Goal: Task Accomplishment & Management: Manage account settings

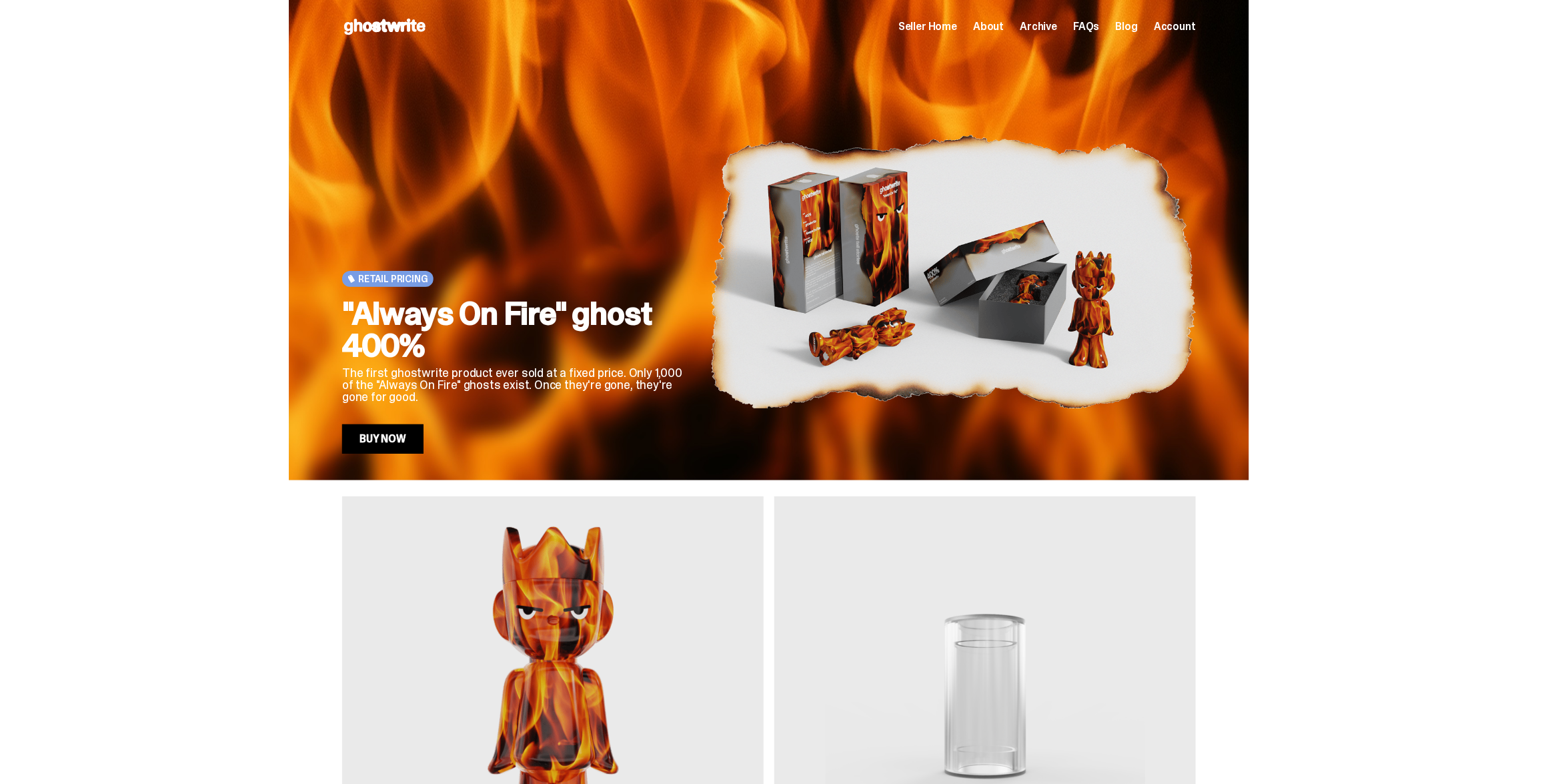
click at [1048, 28] on span "Archive" at bounding box center [1039, 27] width 37 height 11
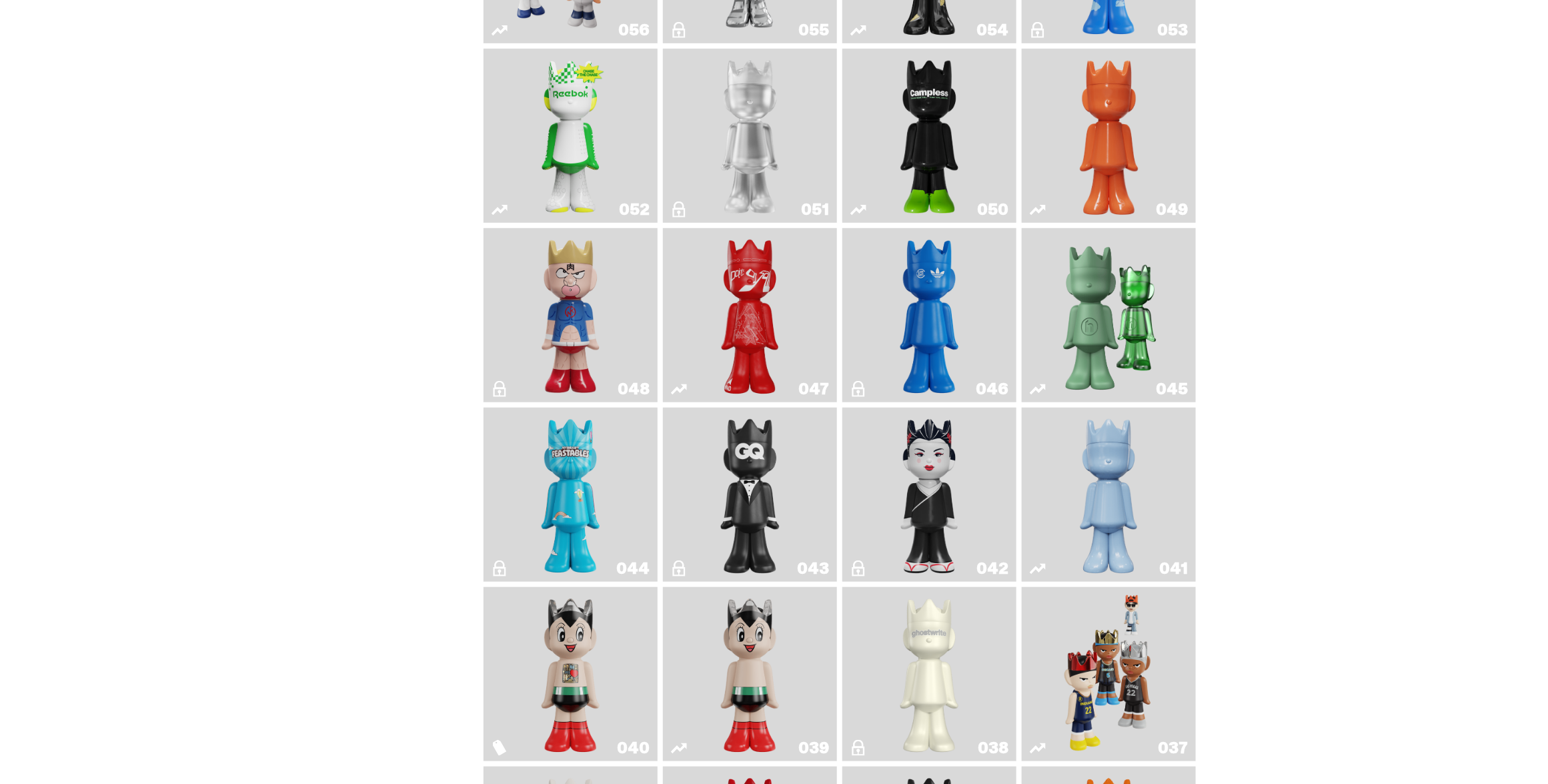
scroll to position [606, 0]
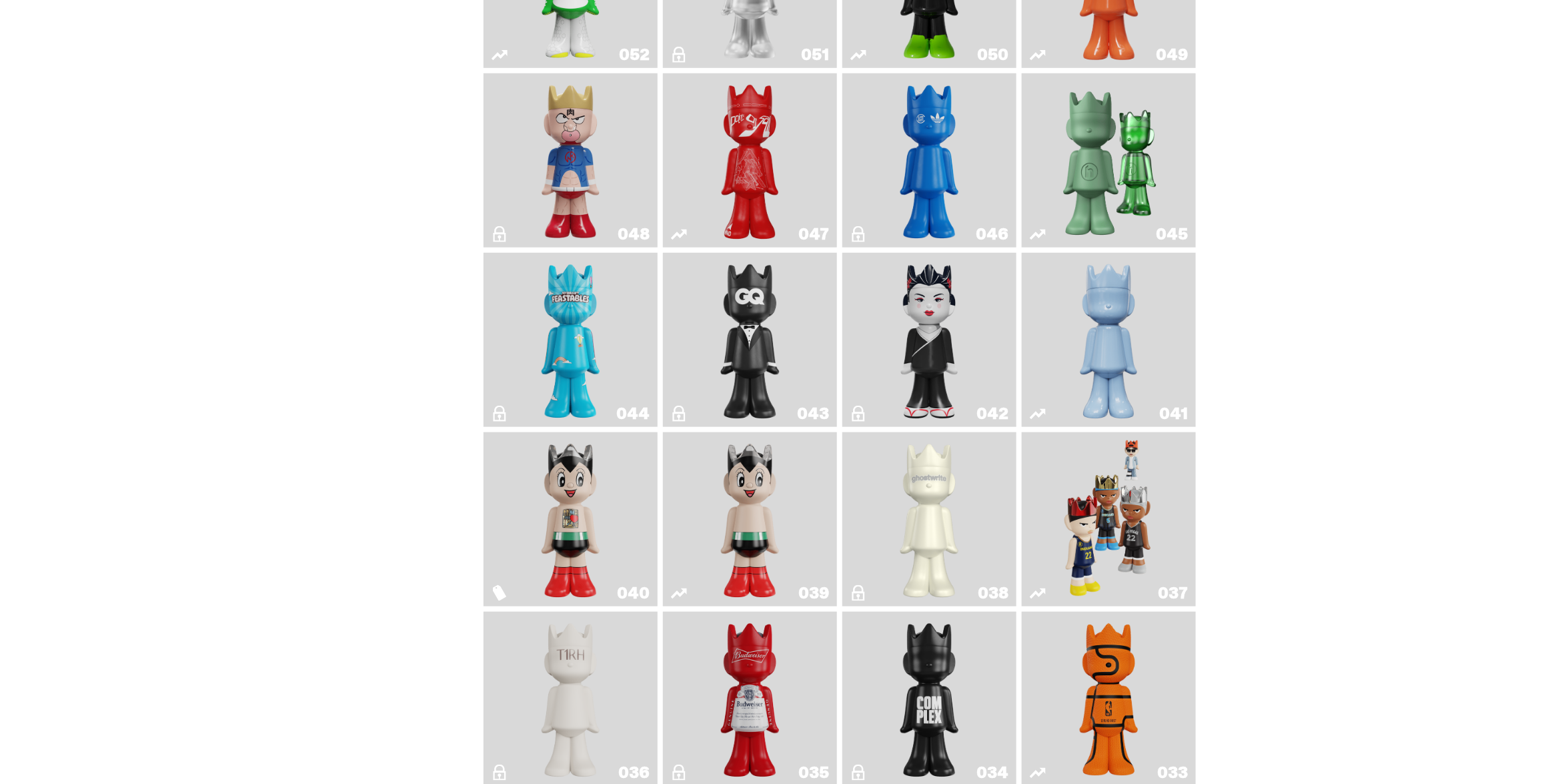
click at [1124, 543] on img "Game Face (2024)" at bounding box center [1110, 519] width 92 height 164
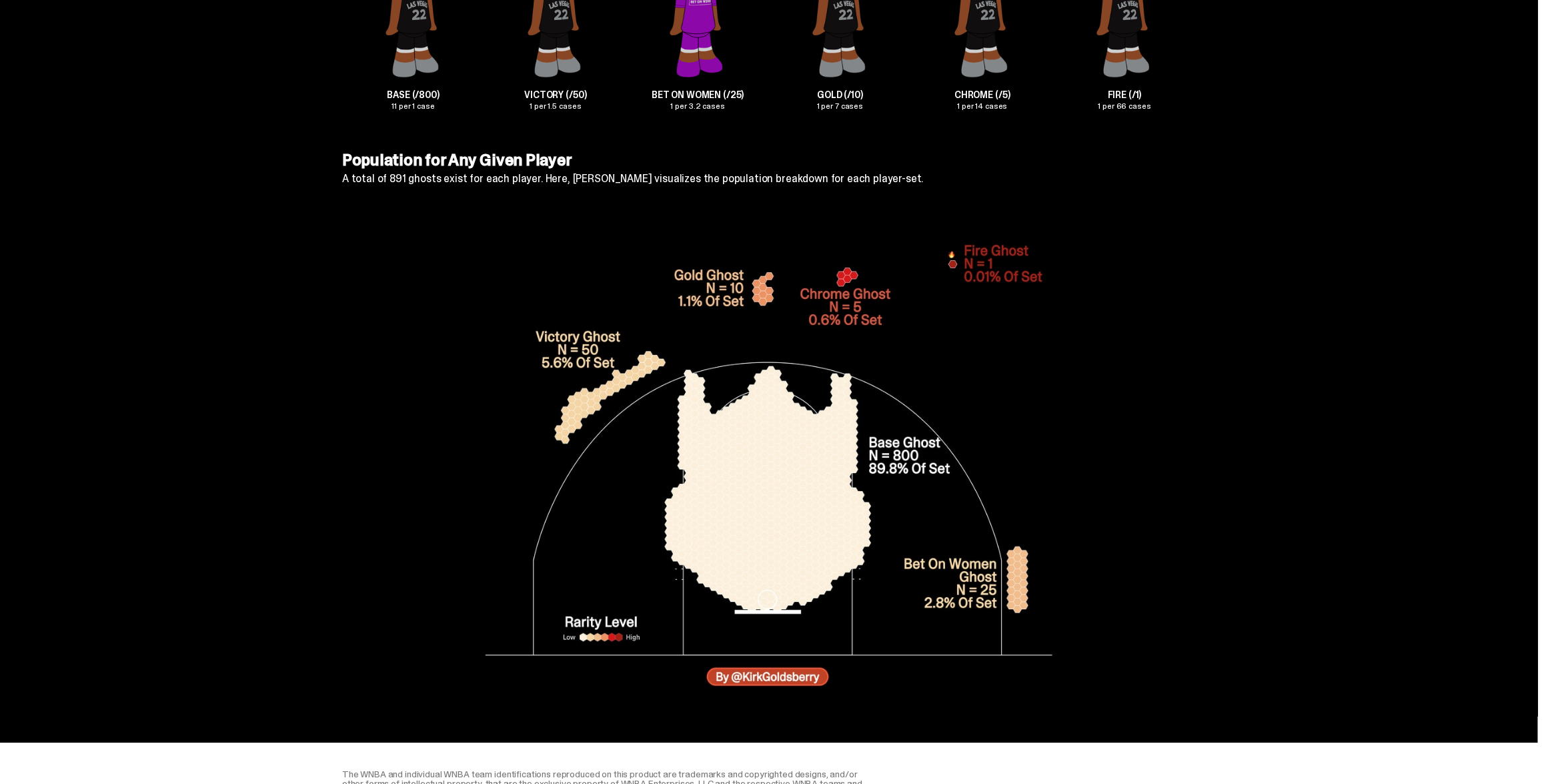
scroll to position [4216, 0]
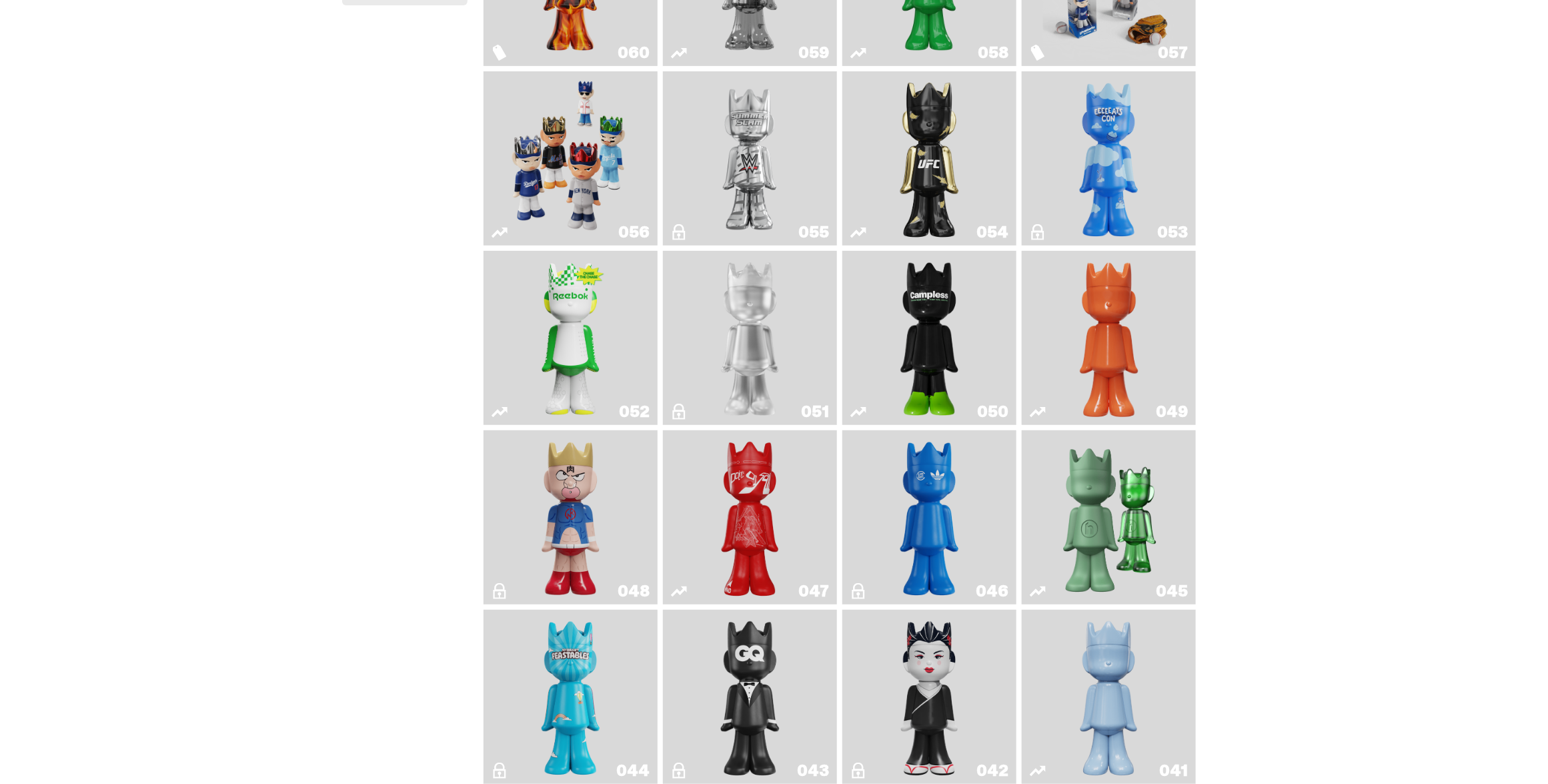
scroll to position [242, 0]
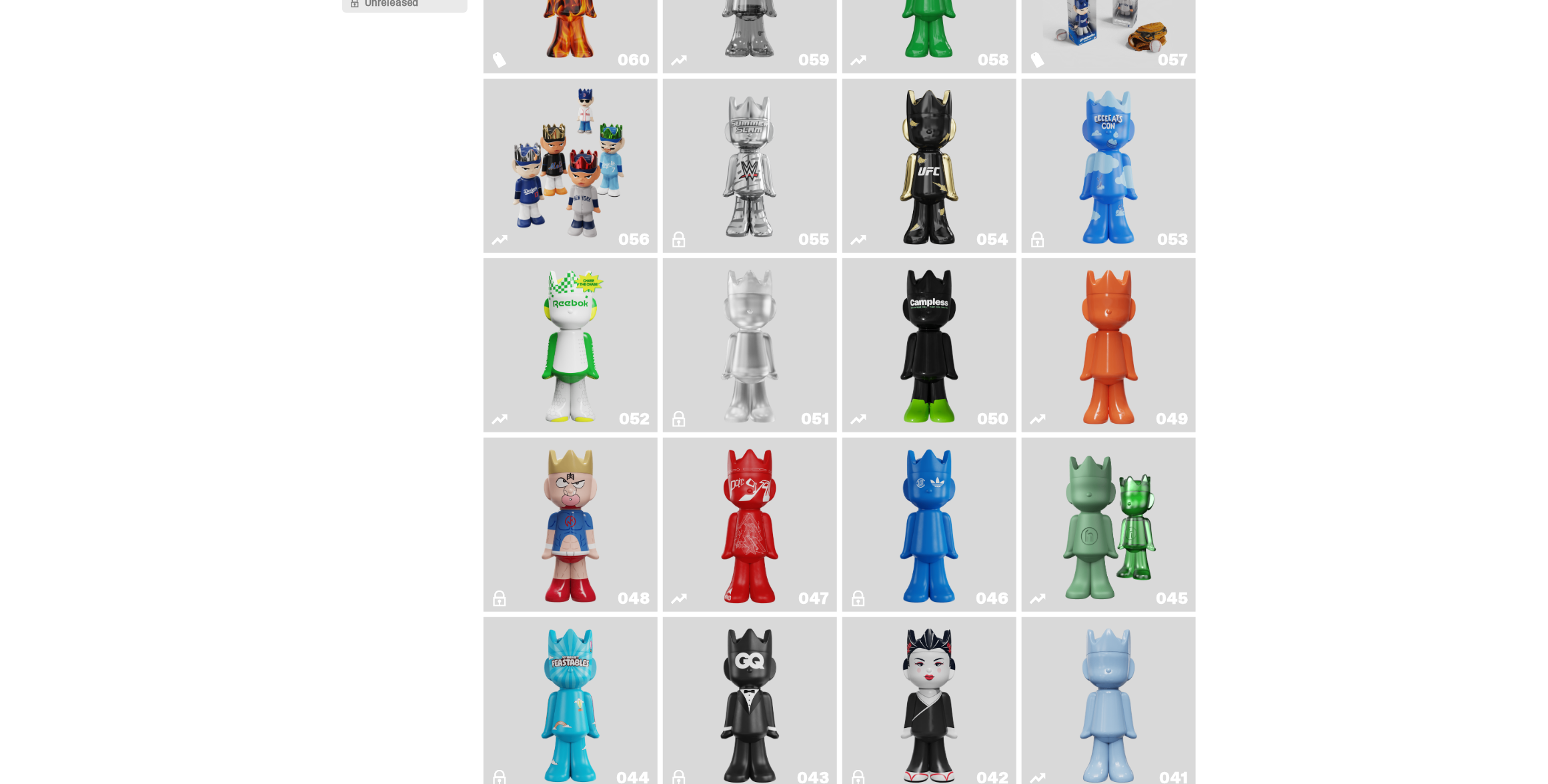
click at [599, 194] on img "Game Face (2025)" at bounding box center [570, 166] width 131 height 164
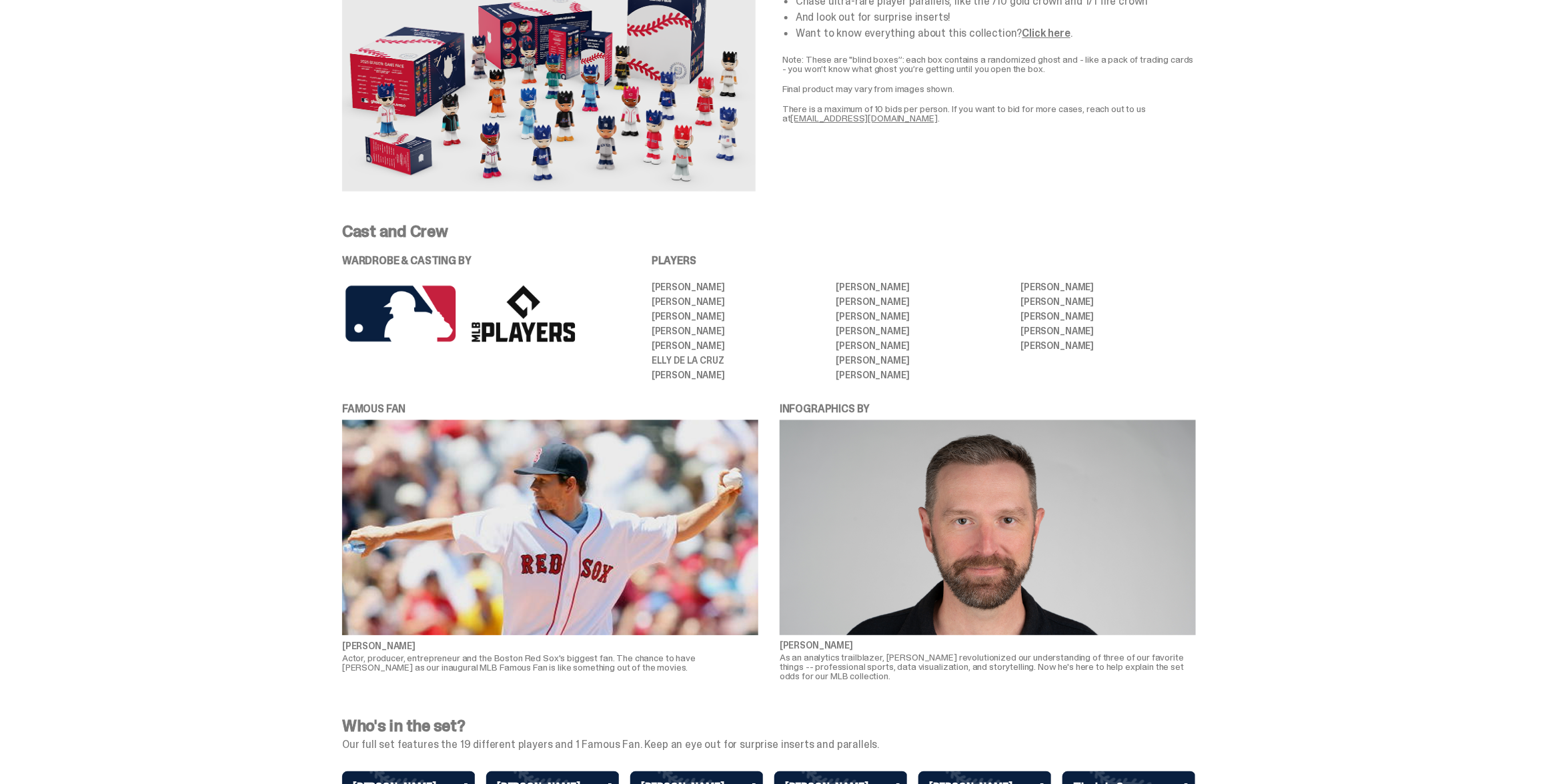
scroll to position [2561, 0]
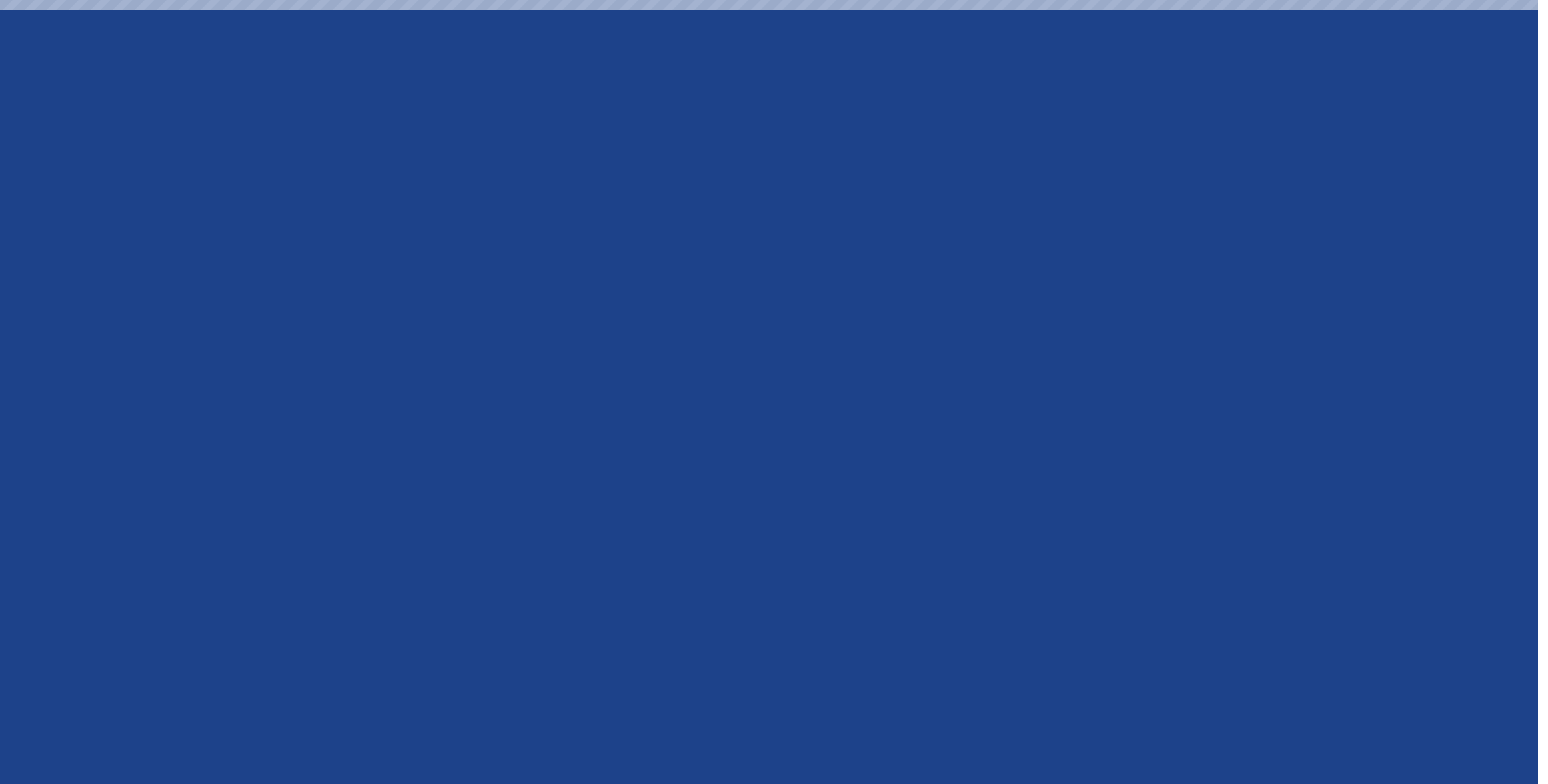
select select "********"
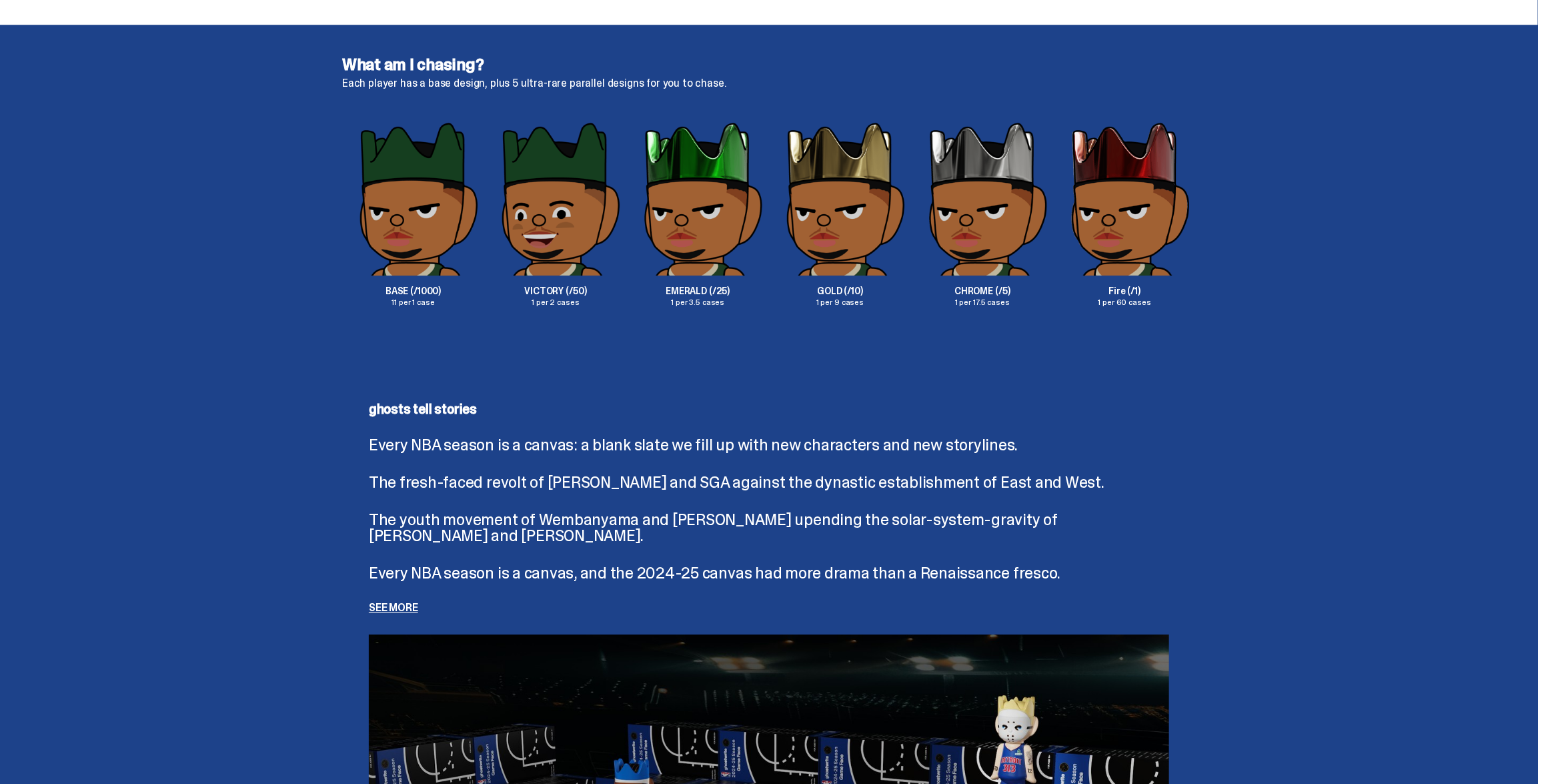
scroll to position [2391, 0]
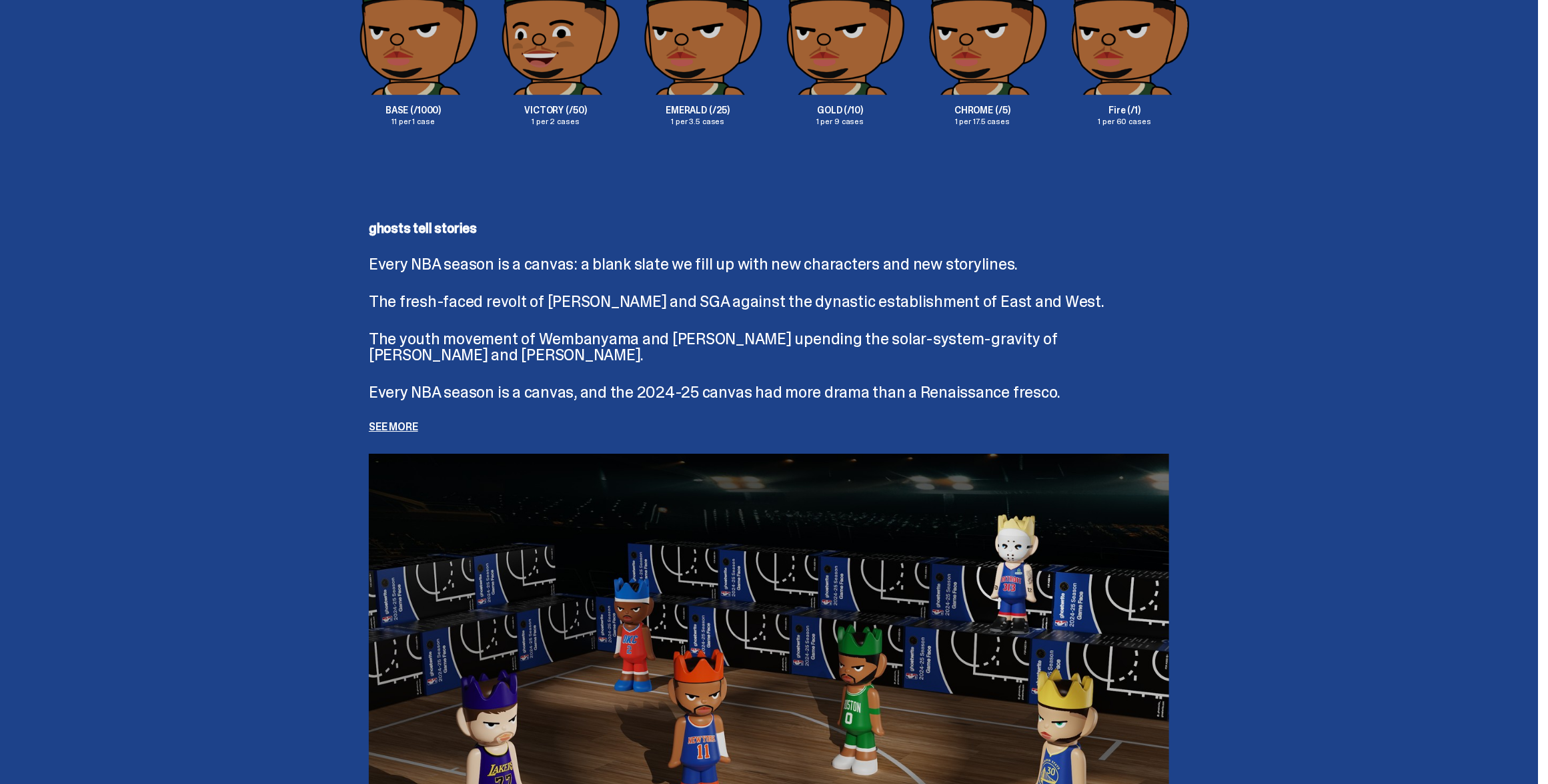
click at [413, 423] on p "See more" at bounding box center [769, 427] width 800 height 11
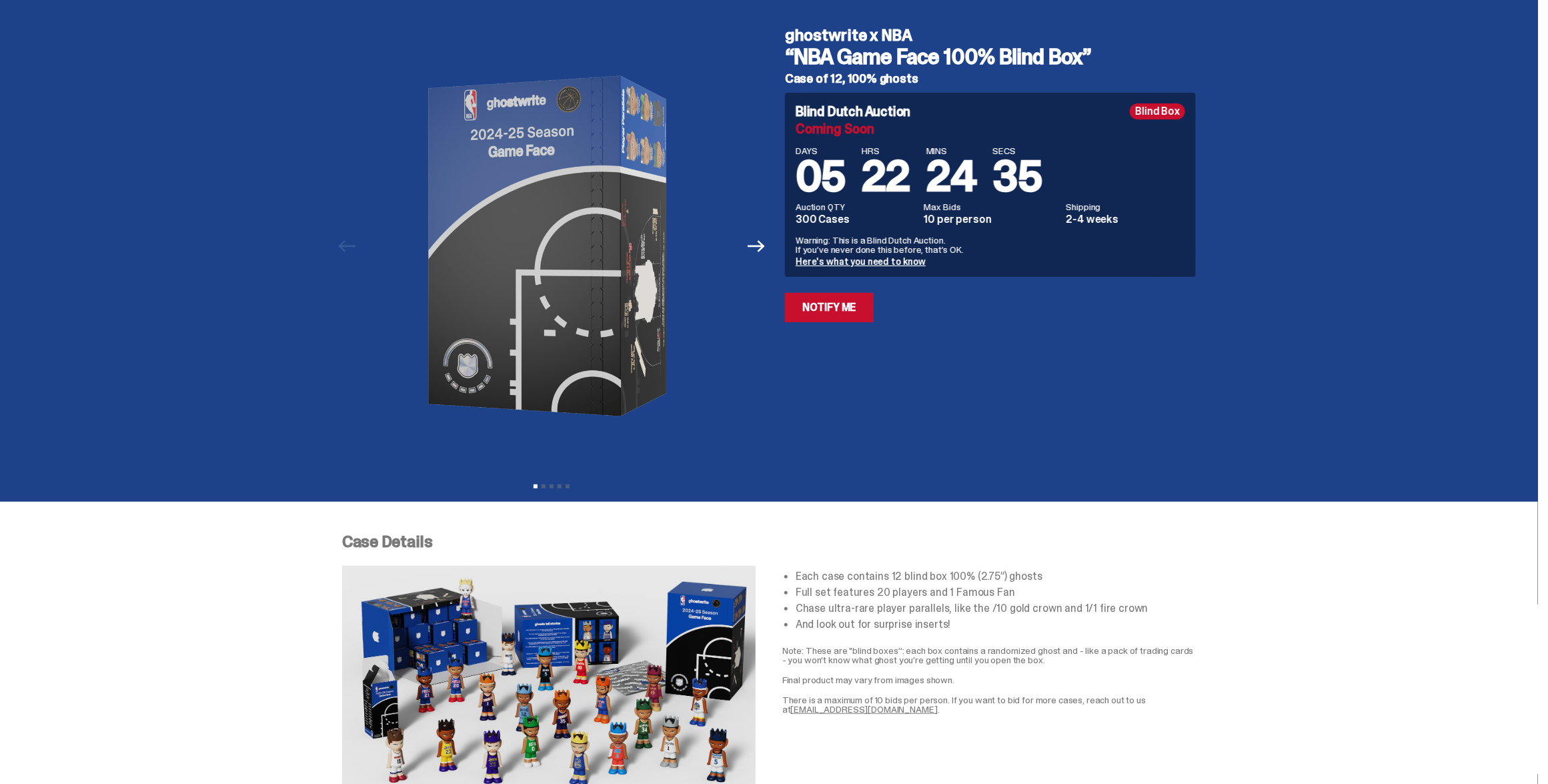
scroll to position [0, 0]
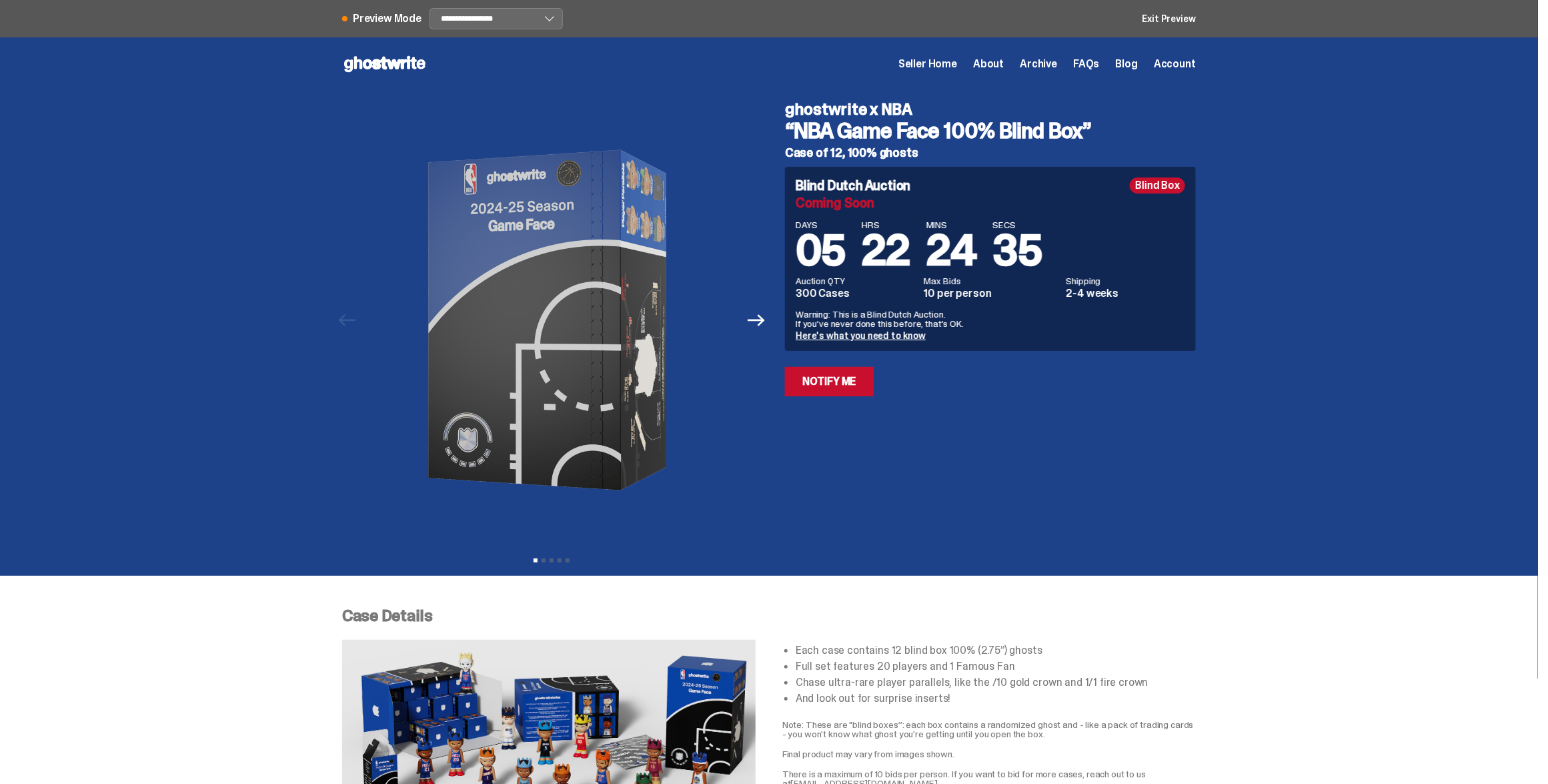
click at [950, 66] on span "Seller Home" at bounding box center [928, 64] width 59 height 11
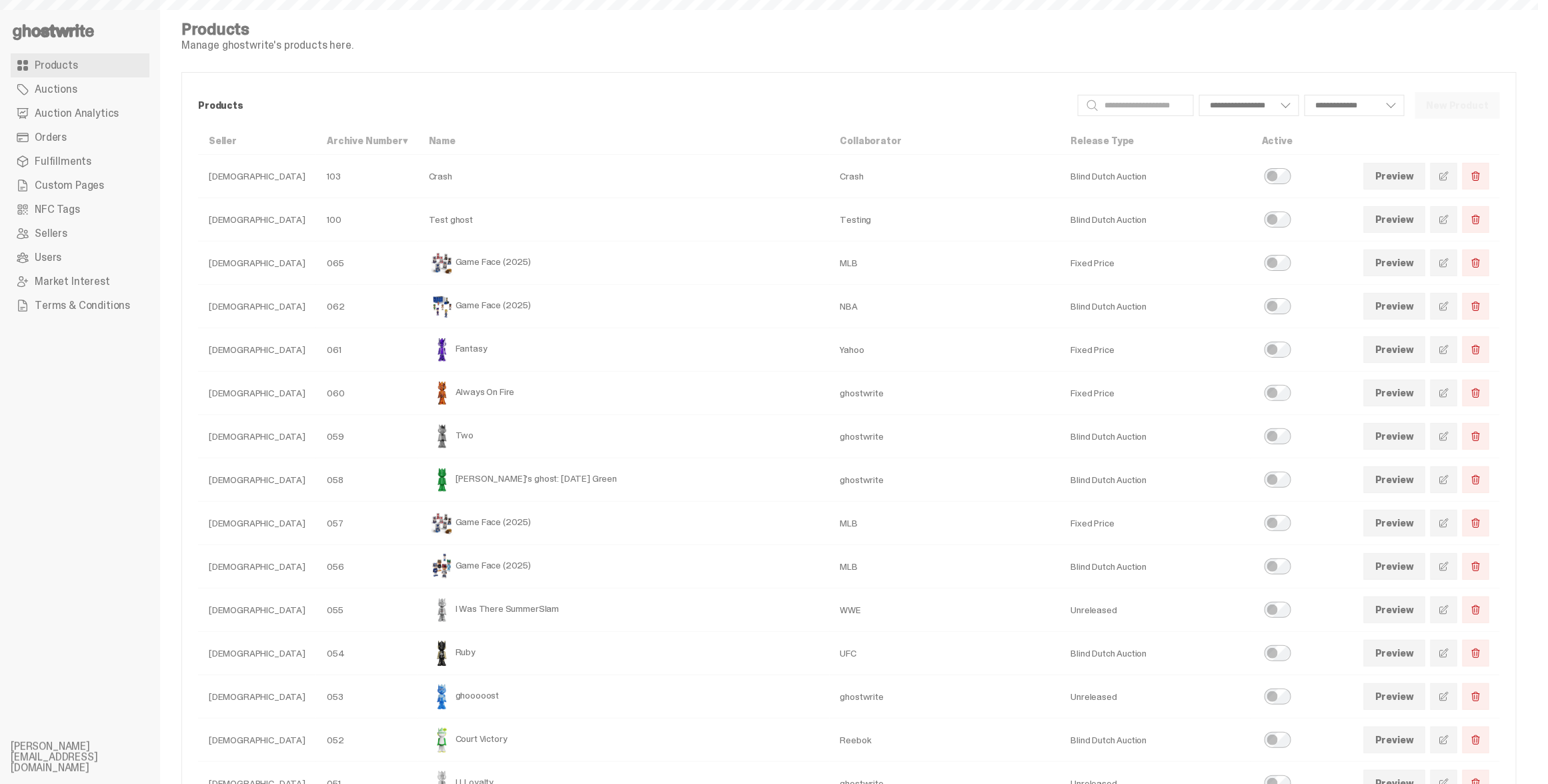
select select
click at [1449, 305] on span at bounding box center [1444, 306] width 11 height 11
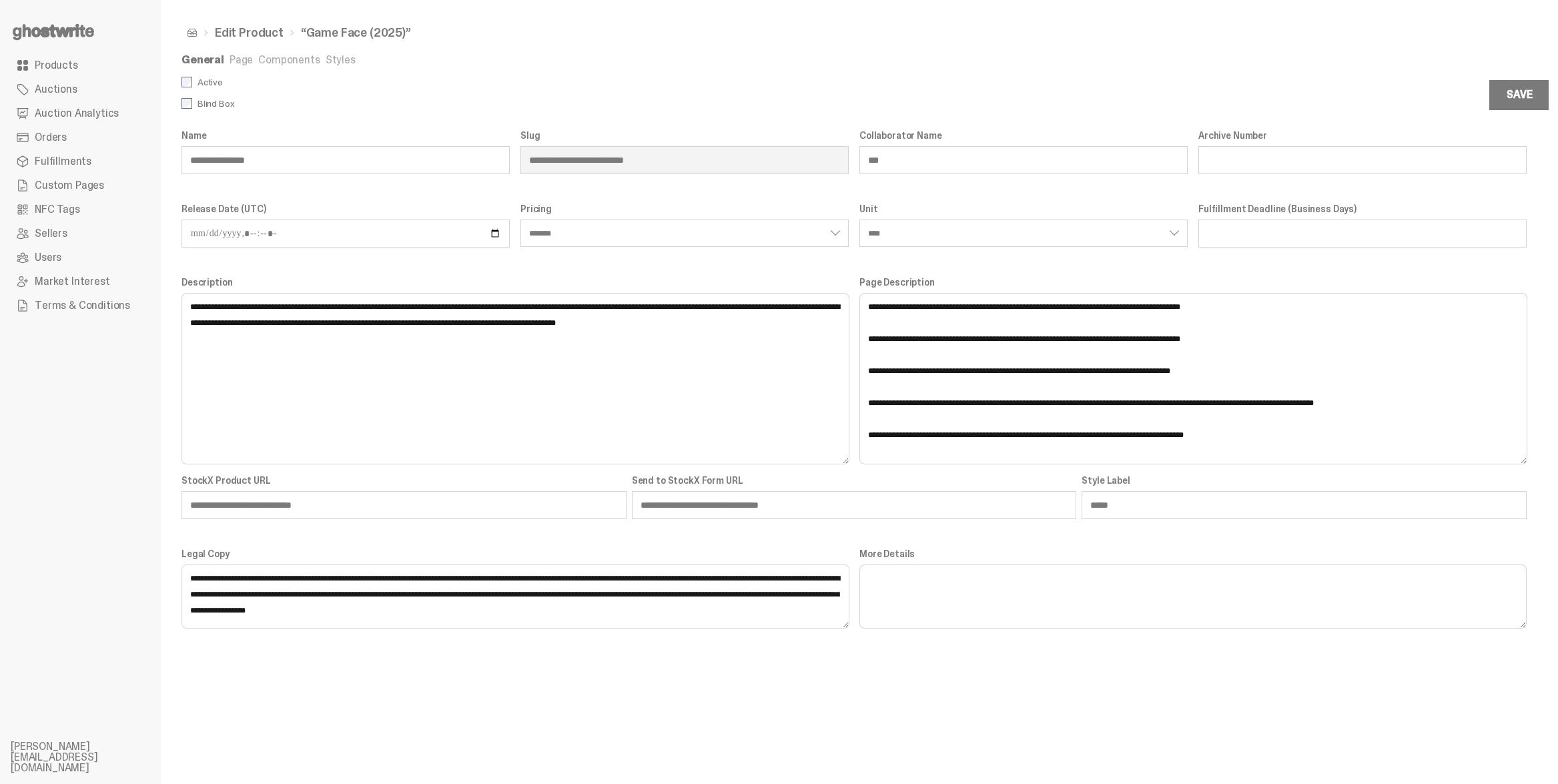
click at [266, 58] on link "Components" at bounding box center [288, 60] width 61 height 14
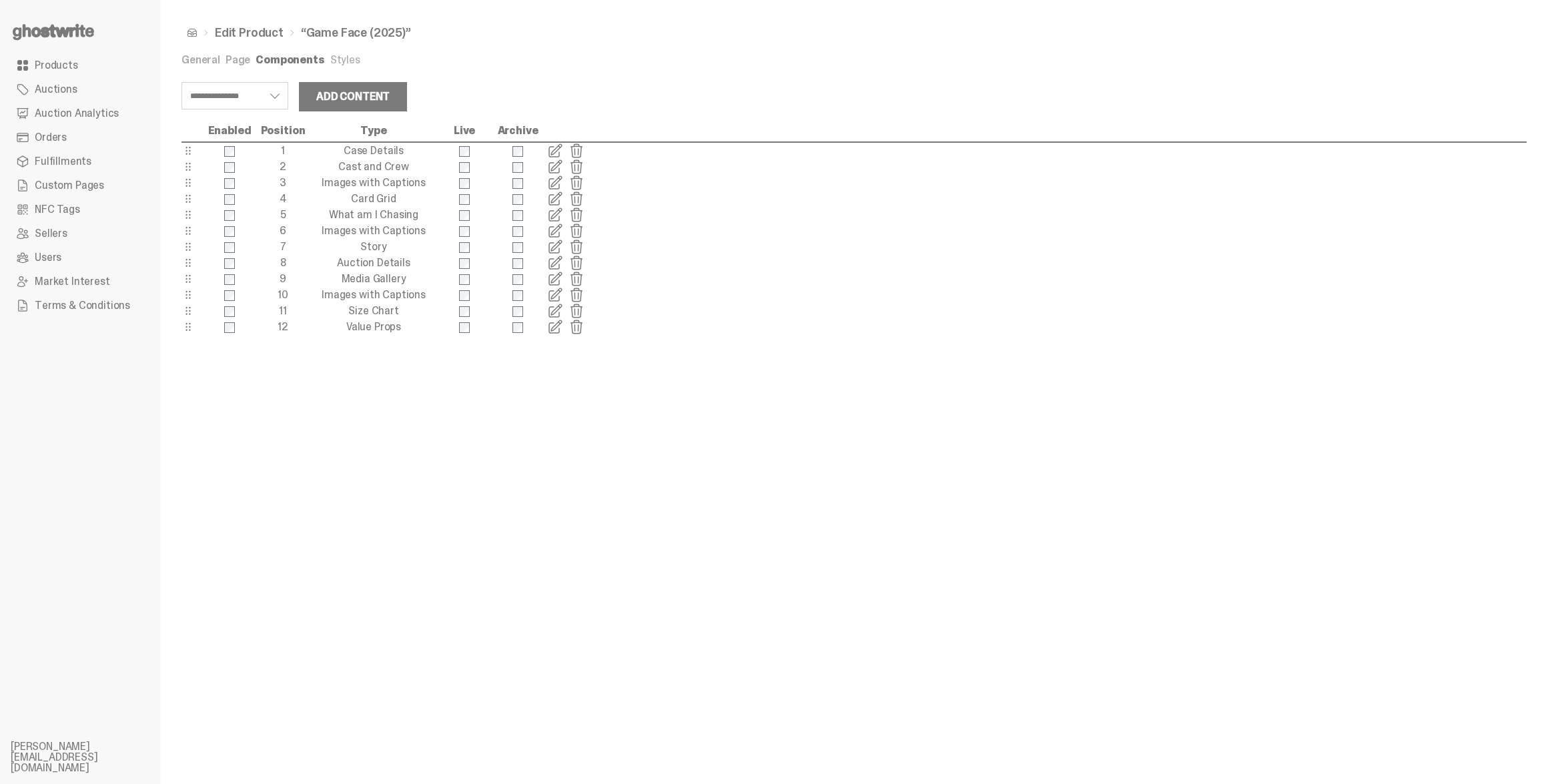
click at [241, 59] on link "Page" at bounding box center [238, 60] width 25 height 14
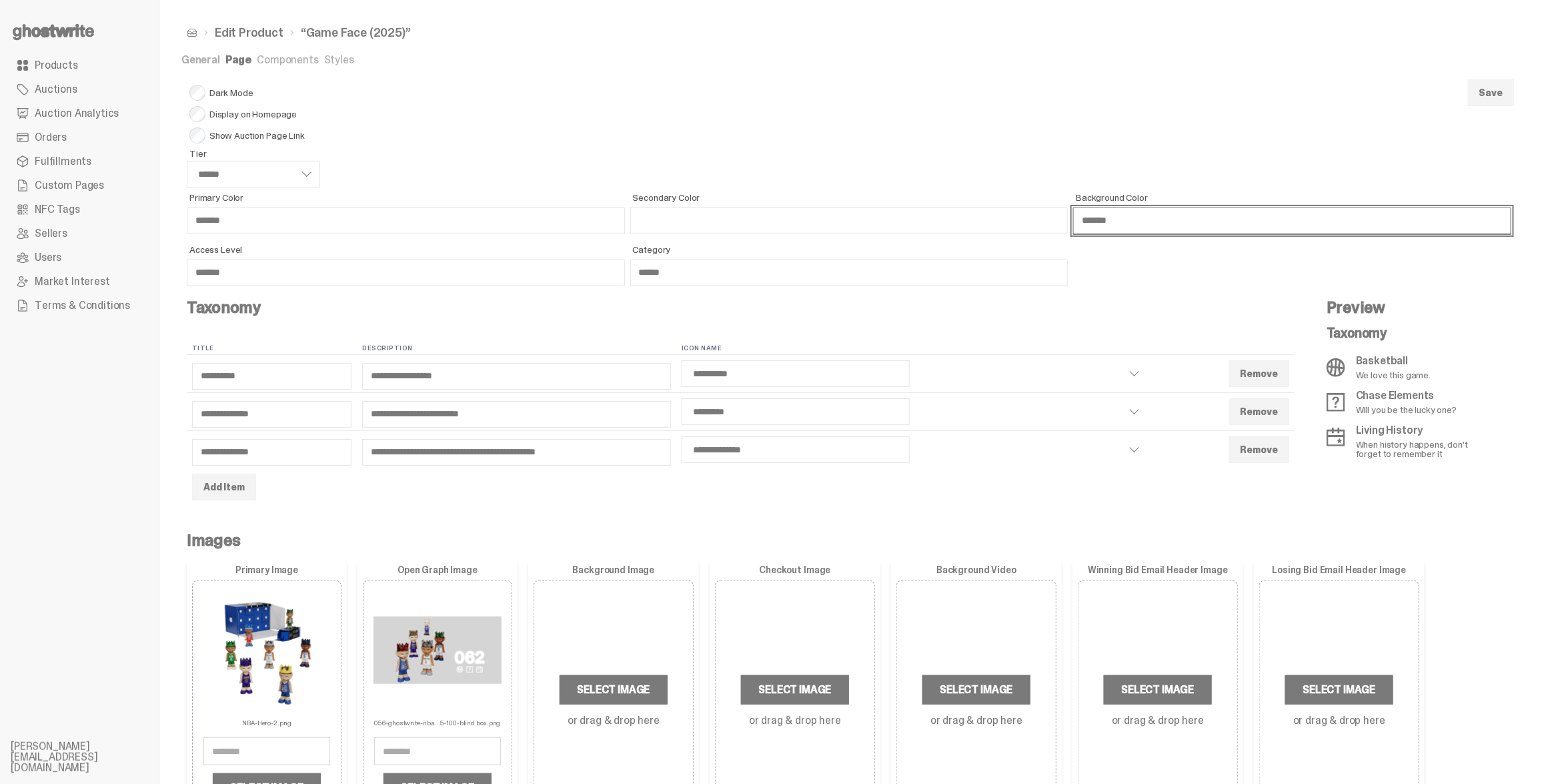
drag, startPoint x: 1178, startPoint y: 231, endPoint x: 1054, endPoint y: 213, distance: 125.3
click at [1054, 213] on div "Primary Color ******* Secondary Color Background Color ******* Access Level ***…" at bounding box center [849, 239] width 1325 height 99
click at [590, 111] on form "Dark Mode Display on Homepage Show Auction Page Link Tier ****** ****** ****** …" at bounding box center [849, 453] width 1335 height 755
